Goal: Task Accomplishment & Management: Manage account settings

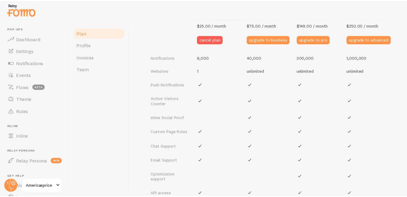
scroll to position [331, 0]
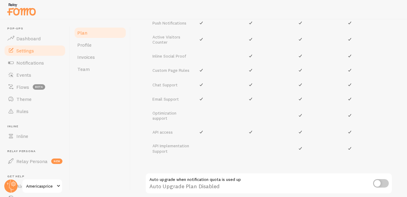
click at [30, 54] on link "Settings" at bounding box center [35, 51] width 62 height 12
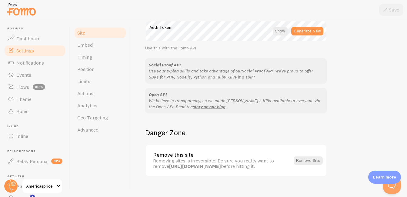
scroll to position [411, 0]
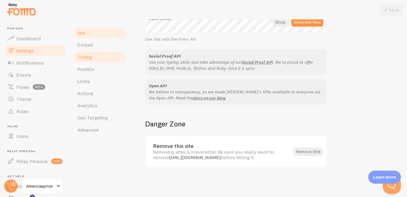
click at [85, 56] on span "Timing" at bounding box center [84, 57] width 15 height 6
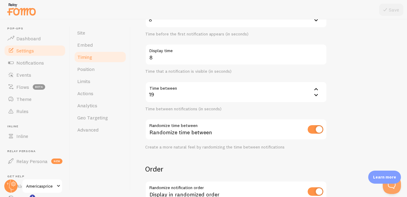
scroll to position [125, 0]
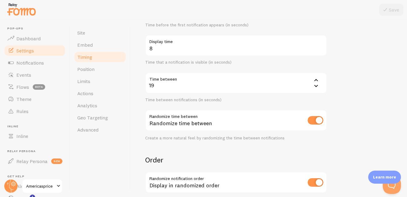
click at [311, 123] on input "checkbox" at bounding box center [315, 120] width 16 height 8
checkbox input "false"
click at [389, 13] on button "Save" at bounding box center [391, 10] width 24 height 12
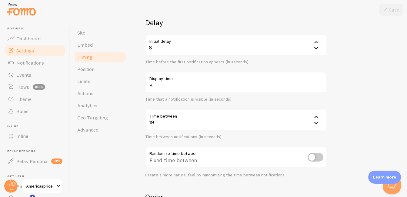
scroll to position [87, 0]
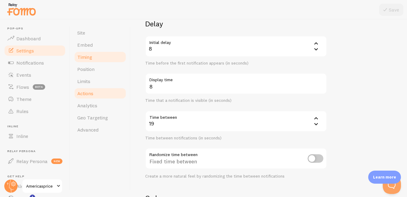
click at [95, 91] on link "Actions" at bounding box center [100, 93] width 53 height 12
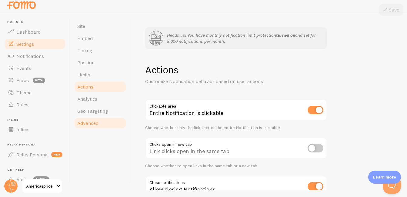
click at [97, 124] on span "Advanced" at bounding box center [87, 123] width 21 height 6
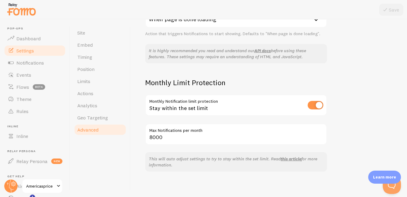
scroll to position [219, 0]
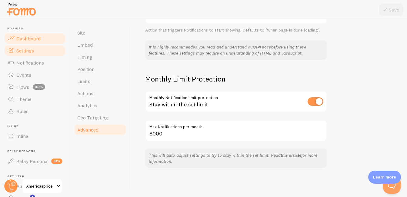
click at [34, 42] on link "Dashboard" at bounding box center [35, 38] width 62 height 12
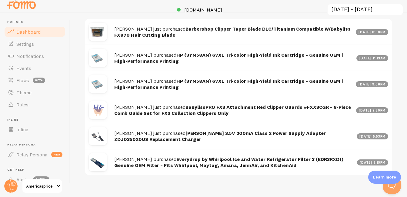
scroll to position [330, 0]
